Goal: Check status: Check status

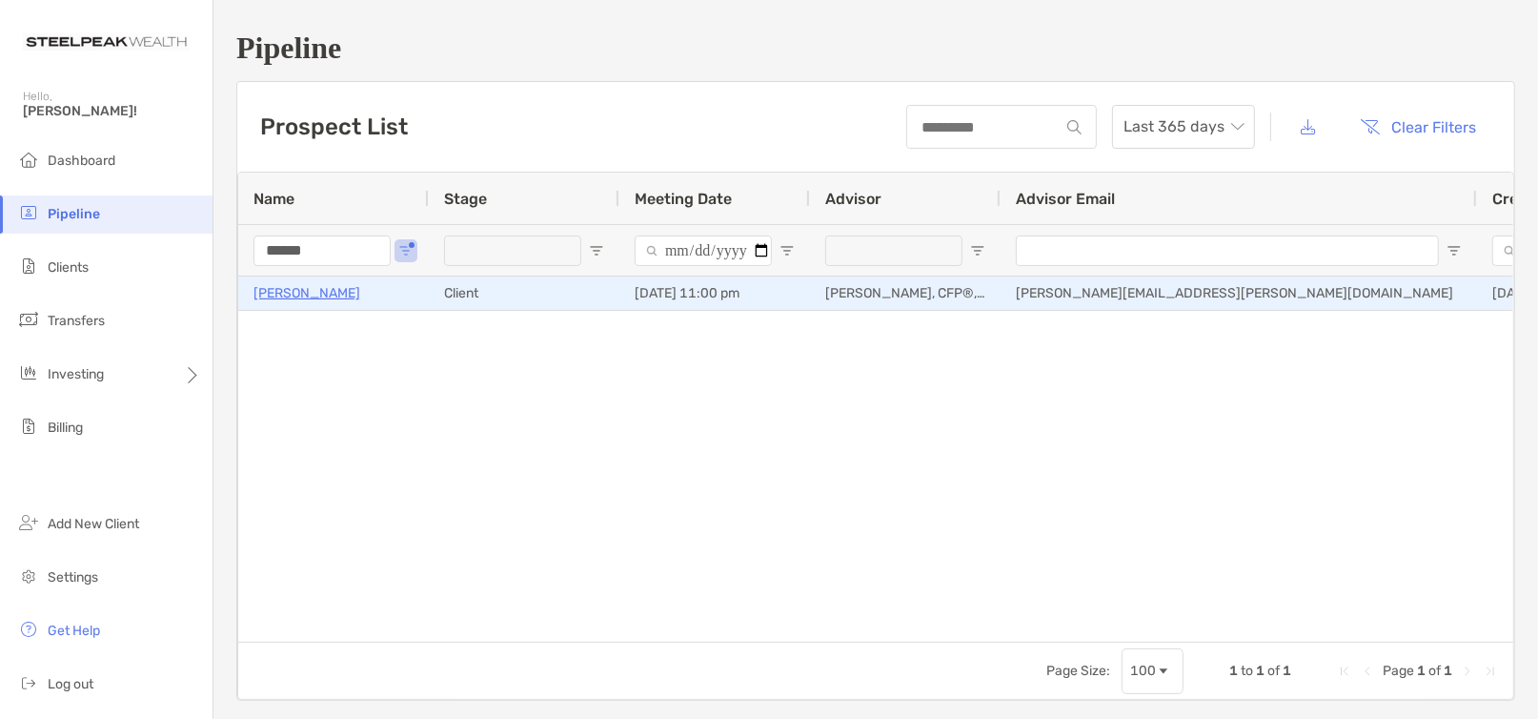
click at [316, 291] on p "[PERSON_NAME]" at bounding box center [306, 293] width 107 height 24
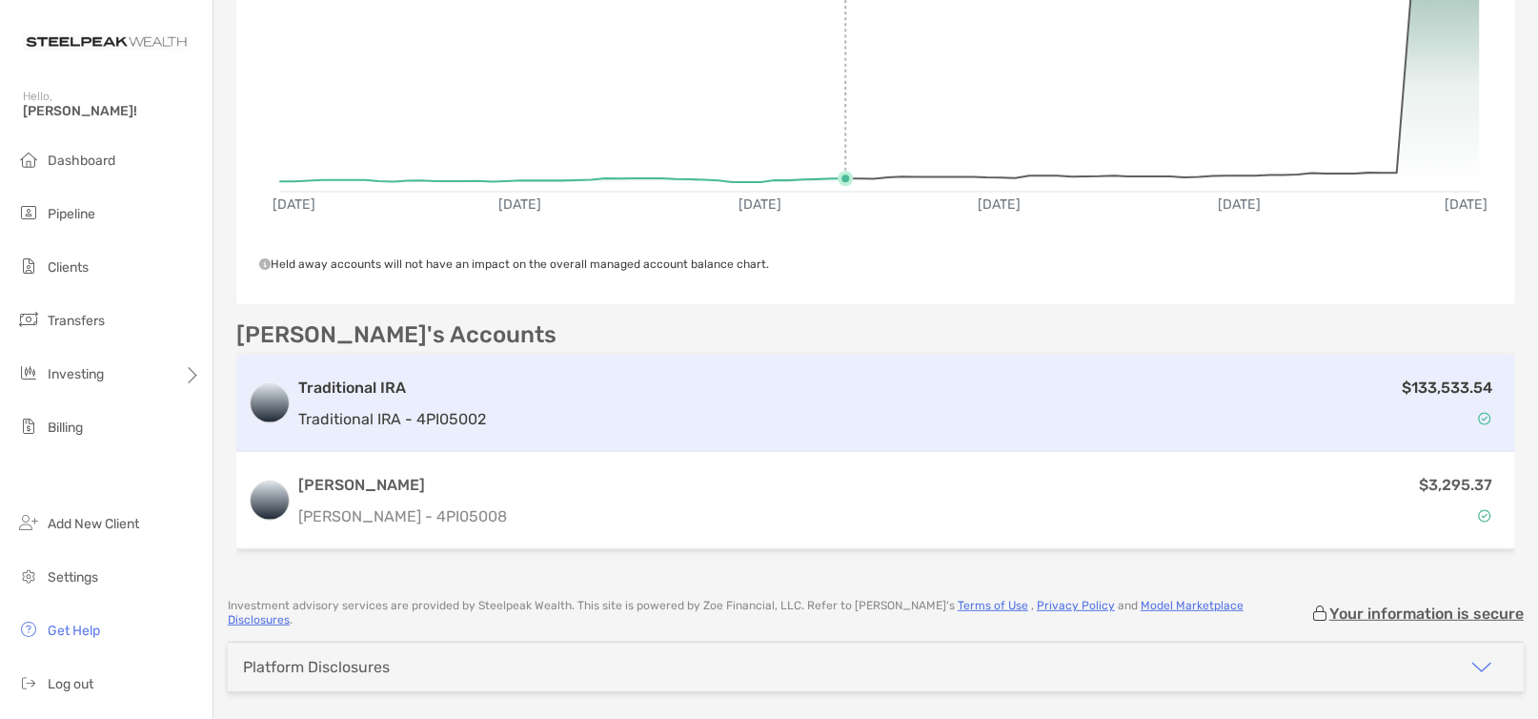
scroll to position [380, 0]
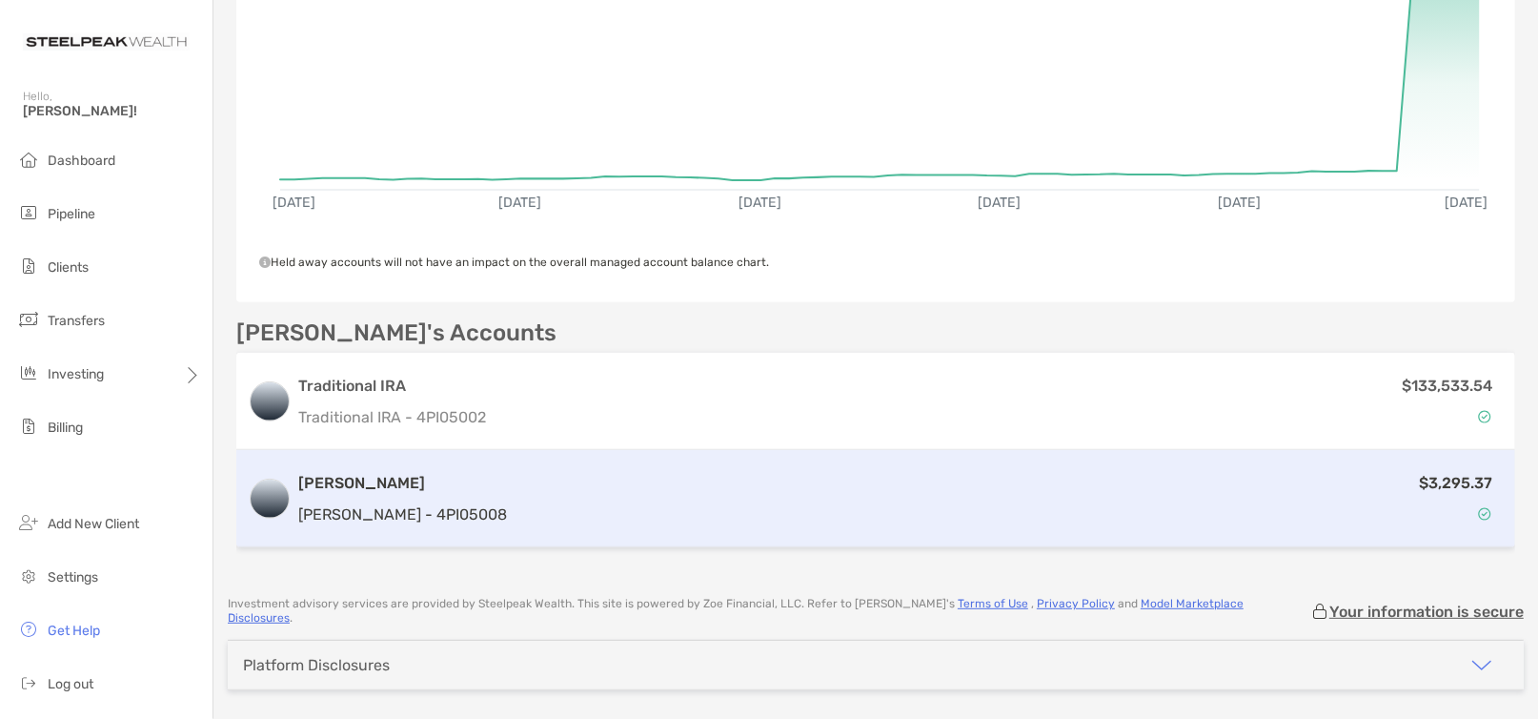
click at [314, 481] on h3 "[PERSON_NAME]" at bounding box center [402, 483] width 209 height 23
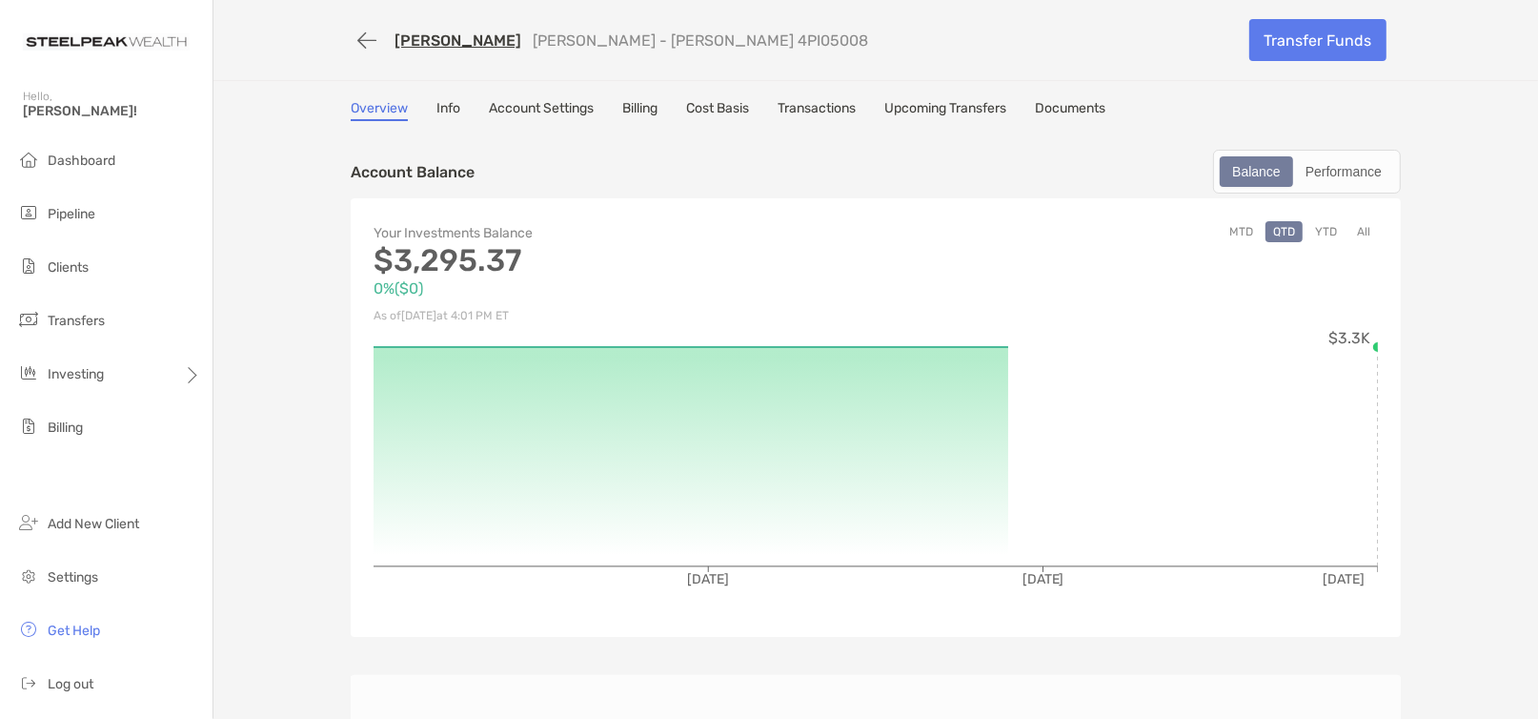
click at [794, 112] on link "Transactions" at bounding box center [817, 110] width 78 height 21
